Goal: Information Seeking & Learning: Find specific fact

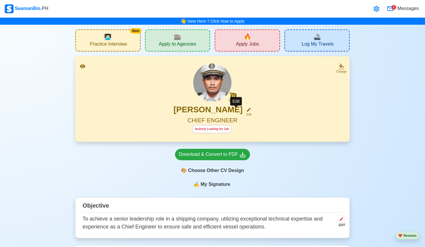
click at [246, 109] on icon at bounding box center [248, 109] width 5 height 5
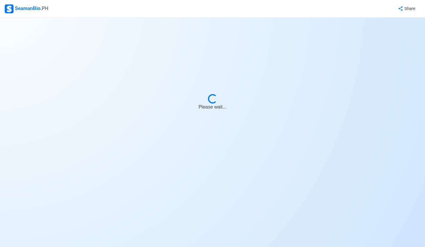
select select "Actively Looking for Job"
select select "Visible for Hiring"
select select "Married"
select select "Male"
select select "PH"
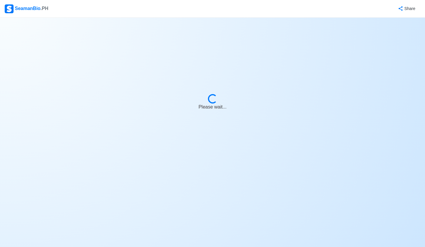
select select "1"
select select "3"
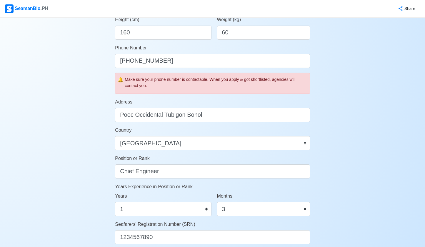
scroll to position [173, 0]
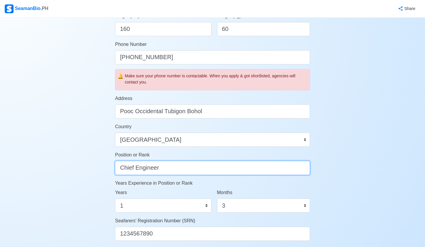
click at [176, 168] on input "Chief Engineer" at bounding box center [212, 168] width 195 height 14
click at [150, 168] on input "Chief Engineer" at bounding box center [212, 168] width 195 height 14
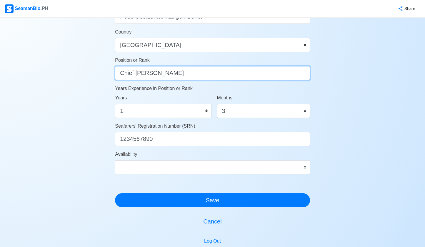
scroll to position [321, 0]
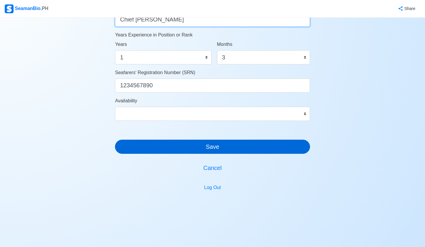
type input "Chief Cook"
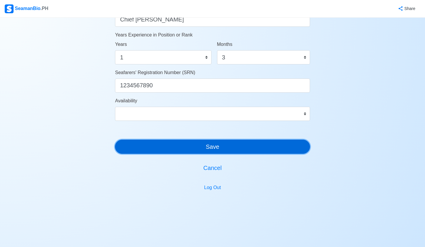
click at [214, 148] on button "Save" at bounding box center [212, 147] width 195 height 14
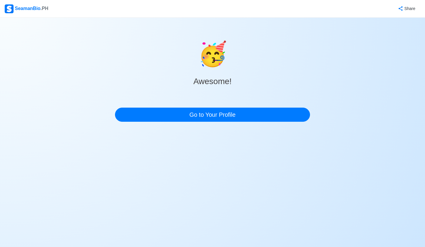
scroll to position [0, 0]
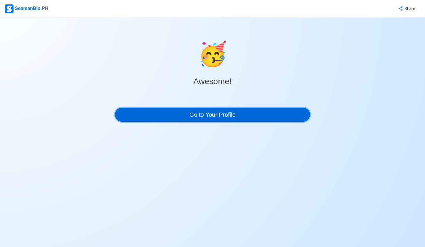
click at [205, 115] on link "Go to Your Profile" at bounding box center [212, 115] width 195 height 14
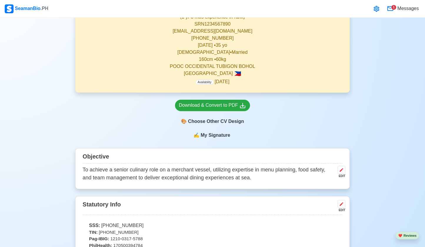
scroll to position [6, 0]
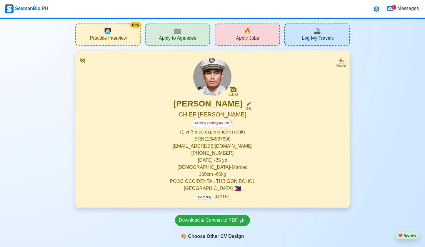
click at [241, 103] on div "JEYNER GIL Edit" at bounding box center [213, 105] width 260 height 12
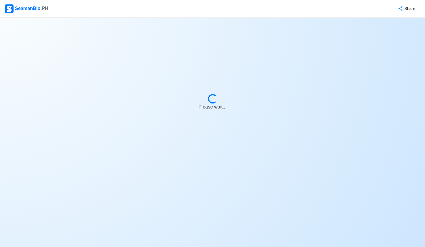
select select "Actively Looking for Job"
select select "Visible for Hiring"
select select "Married"
select select "Male"
select select "PH"
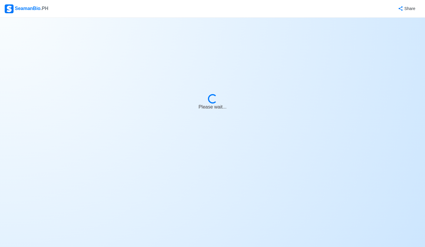
select select "1"
select select "3"
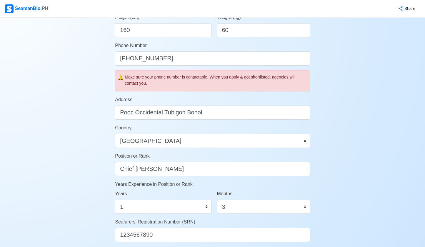
scroll to position [217, 0]
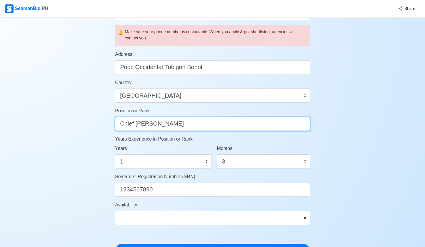
click at [138, 123] on input "Chief Cook" at bounding box center [212, 124] width 195 height 14
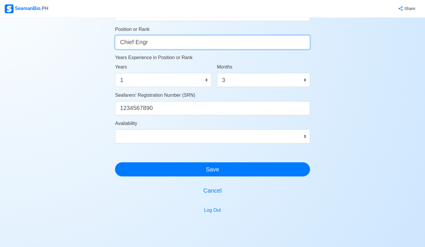
scroll to position [321, 0]
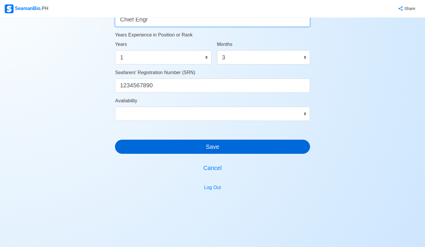
type input "Chief Engr"
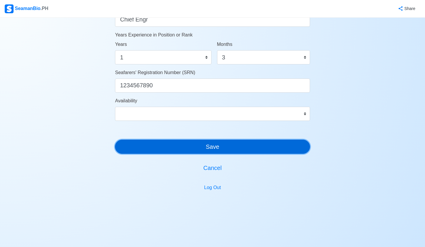
click at [202, 142] on button "Save" at bounding box center [212, 147] width 195 height 14
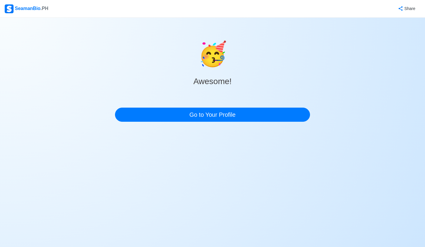
scroll to position [0, 0]
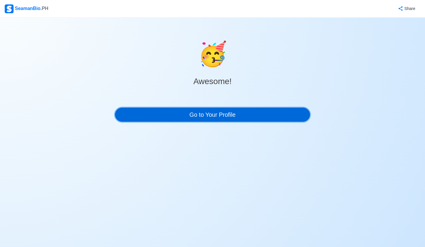
click at [222, 120] on link "Go to Your Profile" at bounding box center [212, 115] width 195 height 14
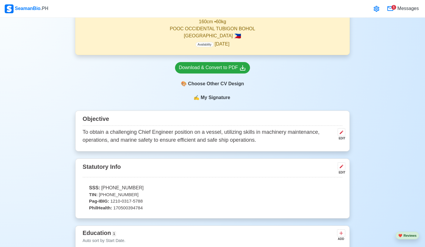
scroll to position [152, 0]
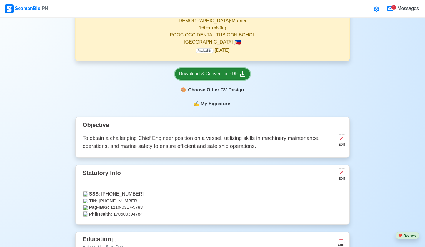
click at [237, 75] on div "Download & Convert to PDF" at bounding box center [212, 73] width 67 height 7
click at [342, 81] on div "Download & Convert to PDF 🎨 Choose Other CV Design" at bounding box center [212, 80] width 274 height 39
click at [373, 8] on icon at bounding box center [376, 9] width 6 height 6
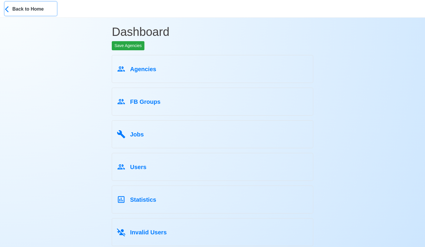
click at [37, 11] on div "Back to Home" at bounding box center [34, 8] width 44 height 8
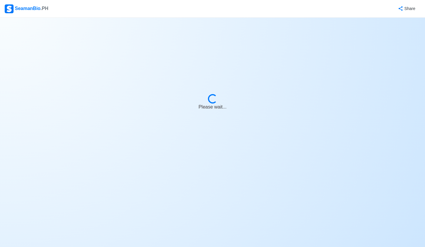
select select "Actively Looking for Job"
select select "Visible for Hiring"
select select "Married"
select select "Male"
select select "PH"
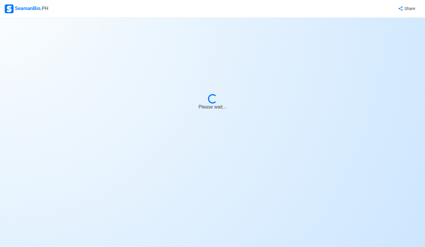
select select "1"
select select "3"
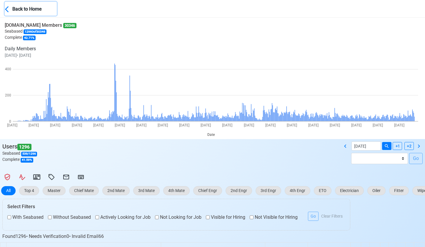
click at [16, 5] on div "Back to Home" at bounding box center [34, 8] width 44 height 8
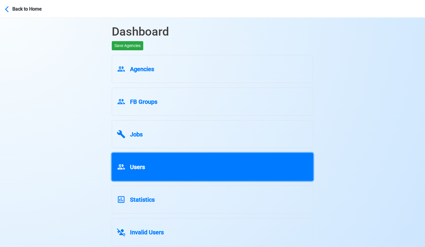
click at [223, 165] on div "Users" at bounding box center [212, 165] width 191 height 11
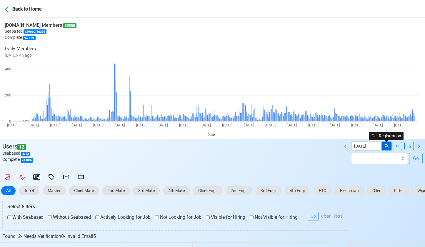
click at [387, 146] on icon at bounding box center [386, 145] width 5 height 5
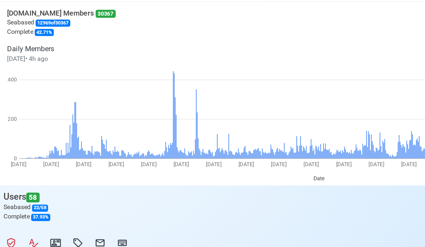
drag, startPoint x: 60, startPoint y: 27, endPoint x: 76, endPoint y: 27, distance: 16.2
click at [76, 27] on div "[DOMAIN_NAME] Members 30367 Seabased 12969 of 30367 Complete 42.71 % Daily Memb…" at bounding box center [214, 42] width 418 height 41
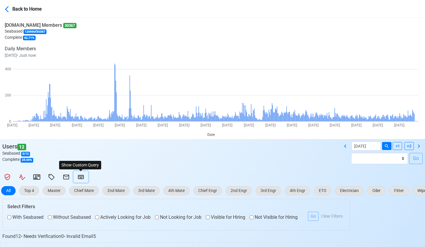
click at [81, 176] on icon at bounding box center [80, 176] width 7 height 7
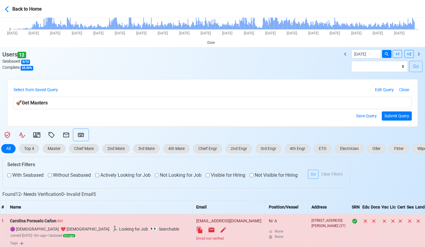
scroll to position [105, 0]
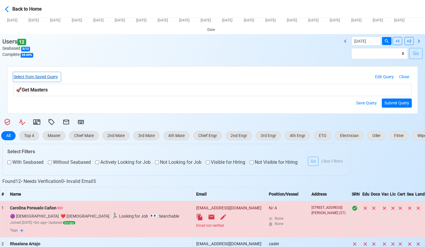
click at [57, 77] on button "Select from Saved Query" at bounding box center [36, 76] width 47 height 9
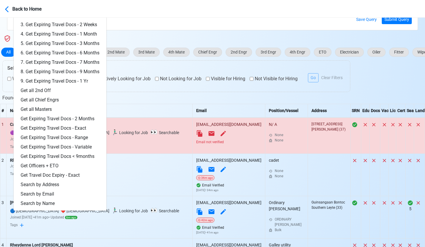
scroll to position [189, 0]
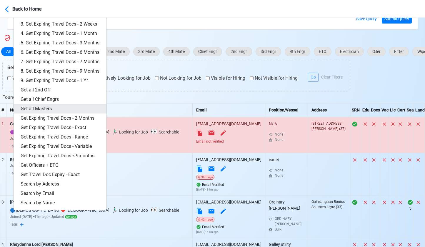
click at [53, 110] on link "Get all Masters" at bounding box center [60, 108] width 93 height 9
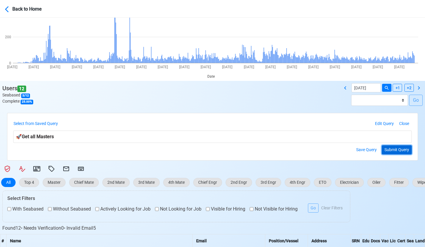
click at [398, 151] on button "Submit Query" at bounding box center [397, 149] width 30 height 9
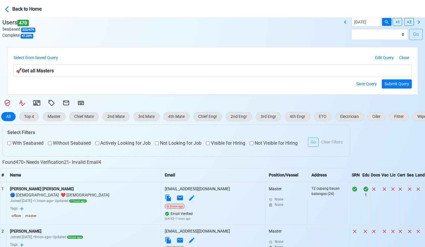
scroll to position [130, 0]
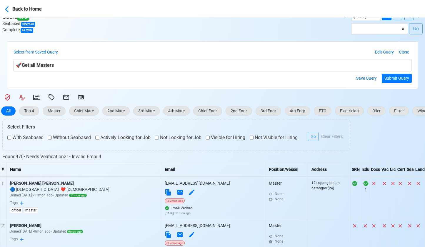
click at [19, 136] on label "With Seabased" at bounding box center [25, 137] width 36 height 7
click at [122, 139] on label "Actively Looking for Job" at bounding box center [122, 137] width 55 height 7
click at [228, 139] on label "Visible for Hiring" at bounding box center [225, 137] width 39 height 7
click at [315, 137] on button "Go" at bounding box center [313, 136] width 11 height 9
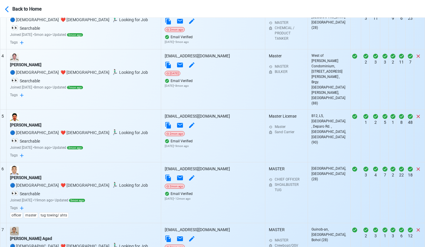
scroll to position [399, 0]
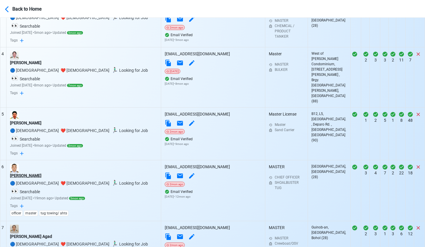
click at [35, 173] on div "[PERSON_NAME]" at bounding box center [83, 176] width 147 height 6
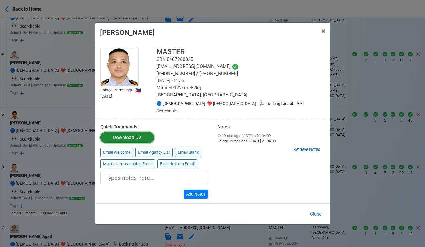
click at [121, 135] on div "Download CV" at bounding box center [127, 137] width 28 height 7
click at [354, 136] on div "[PERSON_NAME] × Close Joined 19mon ago 🇵🇭 [DATE] MASTER SRN: 8407260025 [EMAIL_…" at bounding box center [212, 123] width 425 height 247
click at [314, 208] on button "Close" at bounding box center [315, 213] width 19 height 11
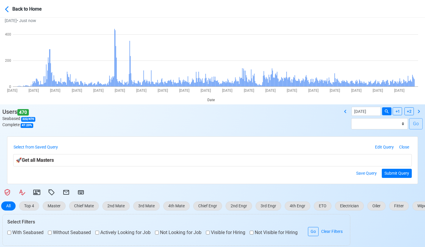
scroll to position [0, 0]
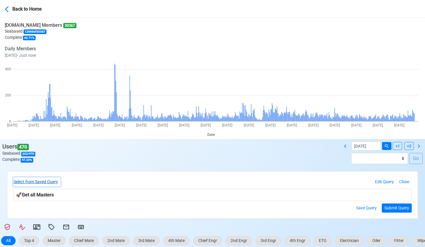
click at [41, 181] on button "Select from Saved Query" at bounding box center [36, 181] width 47 height 9
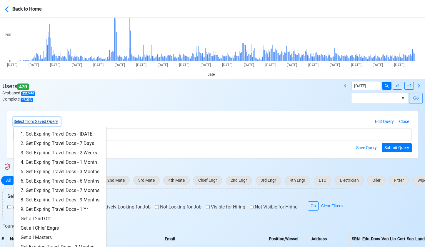
scroll to position [134, 0]
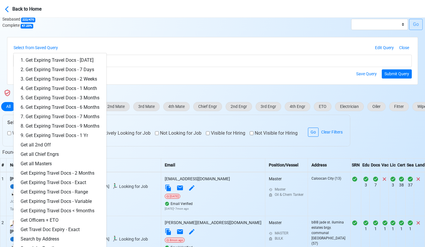
click at [231, 71] on div "Save Query Submit Query" at bounding box center [212, 73] width 398 height 9
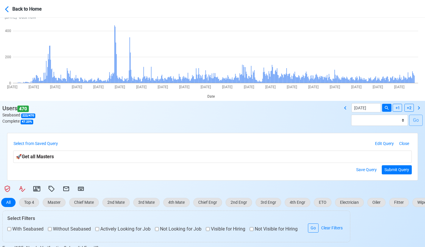
scroll to position [0, 0]
